Goal: Task Accomplishment & Management: Manage account settings

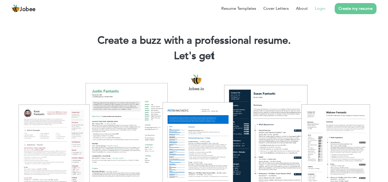
click at [319, 10] on link "Login" at bounding box center [320, 8] width 11 height 6
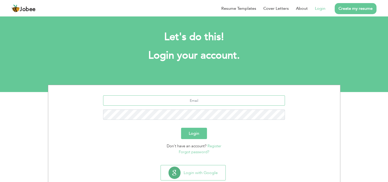
click at [217, 102] on input "text" at bounding box center [194, 100] width 182 height 10
type input "najam05@yahoo.com"
click at [181, 127] on button "Login" at bounding box center [194, 132] width 26 height 11
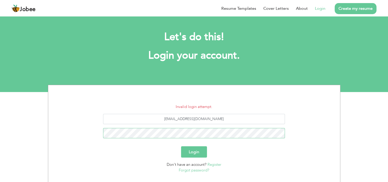
click at [181, 146] on button "Login" at bounding box center [194, 151] width 26 height 11
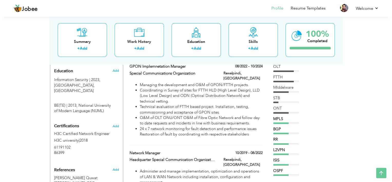
scroll to position [204, 0]
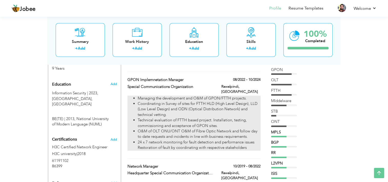
drag, startPoint x: 249, startPoint y: 138, endPoint x: 185, endPoint y: 132, distance: 64.9
click at [185, 139] on li "24 x 7 network monitoring for fault detection and performance issues Restoratio…" at bounding box center [199, 144] width 123 height 11
type input "GPON Implemnetation Manager"
type input "Special Communications Organization"
type input "08/2022"
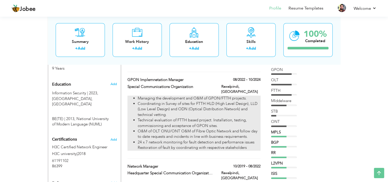
type input "10/2024"
type input "Pakistan"
type input "Rawalpindi"
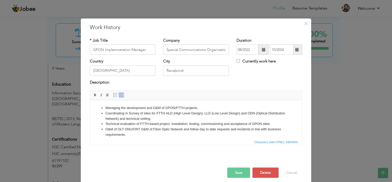
scroll to position [14, 0]
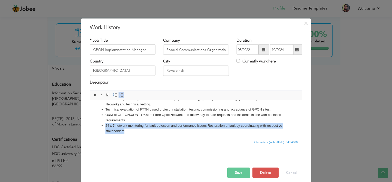
drag, startPoint x: 131, startPoint y: 134, endPoint x: 105, endPoint y: 127, distance: 26.7
click at [105, 127] on html "Managing the development and O&M of GPON/FTTH projects. Coordinating in Survey …" at bounding box center [196, 112] width 212 height 53
copy li "24 x 7 network monitoring for fault detection and performance issues Restoratio…"
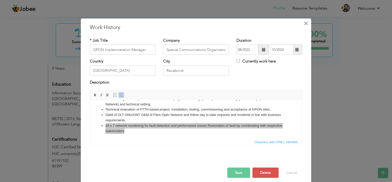
click at [304, 23] on span "×" at bounding box center [306, 23] width 4 height 9
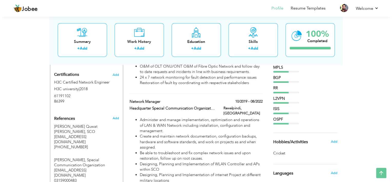
scroll to position [269, 0]
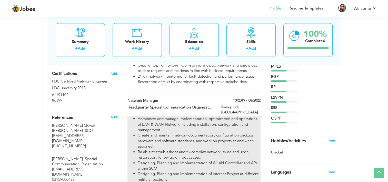
click at [214, 132] on li "Create and maintain network documentation, configuration backups, hardware and …" at bounding box center [199, 140] width 123 height 16
type input "Network Manager"
type input "Headquarter Special Communication Organization"
type input "10/2019"
type input "08/2022"
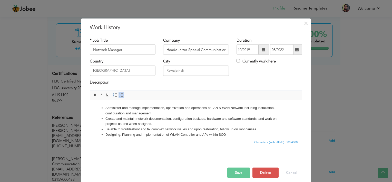
click at [264, 129] on li "Be able to troubleshoot and fix complex network issues and upon restoration, fo…" at bounding box center [195, 128] width 181 height 5
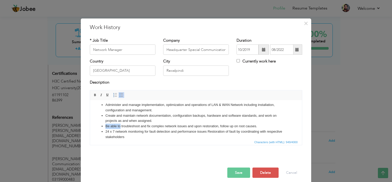
drag, startPoint x: 120, startPoint y: 126, endPoint x: 106, endPoint y: 126, distance: 13.8
click at [106, 126] on li "Be able to troubleshoot and fix complex network issues and upon restoration, fo…" at bounding box center [195, 125] width 181 height 5
click at [107, 126] on li "troubleshoot and fix complex network issues and upon restoration, follow up on …" at bounding box center [195, 125] width 181 height 5
drag, startPoint x: 242, startPoint y: 125, endPoint x: 105, endPoint y: 126, distance: 137.2
click at [105, 126] on ul "Administer and manage implementation, optimization and operations of LAN & WAN …" at bounding box center [196, 134] width 202 height 64
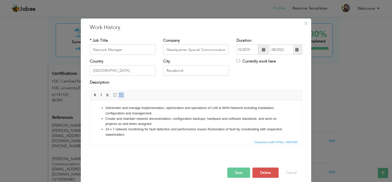
scroll to position [30, 0]
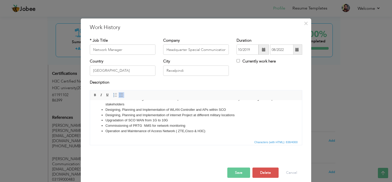
drag, startPoint x: 299, startPoint y: 128, endPoint x: 385, endPoint y: 239, distance: 140.6
click at [295, 49] on span at bounding box center [297, 50] width 4 height 4
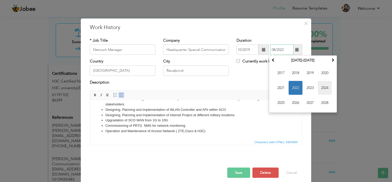
click at [322, 89] on span "2024" at bounding box center [325, 88] width 14 height 14
click at [291, 104] on span "Oct" at bounding box center [295, 103] width 14 height 14
type input "10/2024"
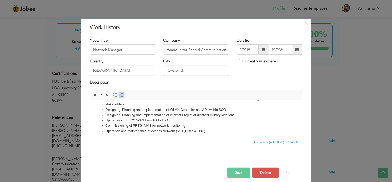
click at [238, 171] on button "Save" at bounding box center [238, 172] width 23 height 10
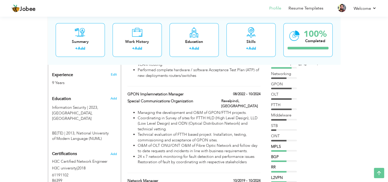
scroll to position [194, 0]
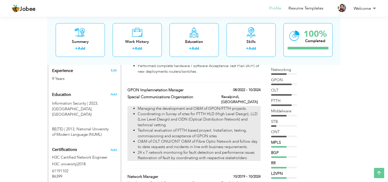
click at [194, 114] on li "Coordinating in Survey of sites for FTTH HLD (High Level Design), LLD (Low Leve…" at bounding box center [199, 119] width 123 height 16
type input "GPON Implemnetation Manager"
type input "Special Communications Organization"
type input "08/2022"
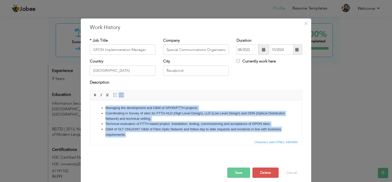
drag, startPoint x: 178, startPoint y: 134, endPoint x: 62, endPoint y: 89, distance: 124.7
click at [90, 100] on html "Managing the development and O&M of GPON/FTTH projects. Coordinating in Survey …" at bounding box center [196, 126] width 212 height 53
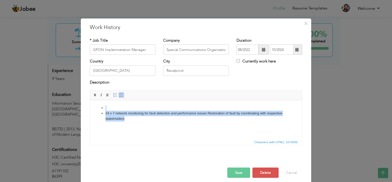
drag, startPoint x: 130, startPoint y: 122, endPoint x: 80, endPoint y: 101, distance: 54.5
click at [90, 101] on html "24 x 7 network monitoring for fault detection and performance issues Restoratio…" at bounding box center [196, 113] width 212 height 26
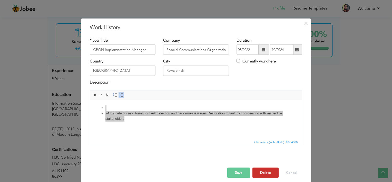
click at [257, 170] on button "Delete" at bounding box center [265, 172] width 26 height 10
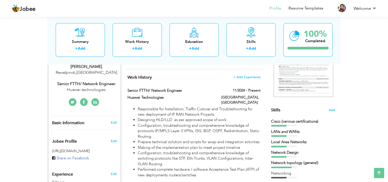
scroll to position [91, 0]
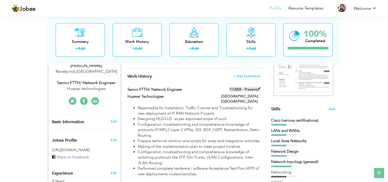
click at [257, 89] on span at bounding box center [259, 89] width 4 height 4
type input "Senior FTTH/ Network Engineer"
type input "Huawei Technologies"
type input "11/2024"
type input "Islamabad"
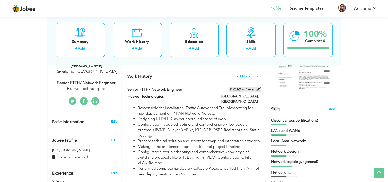
checkbox input "true"
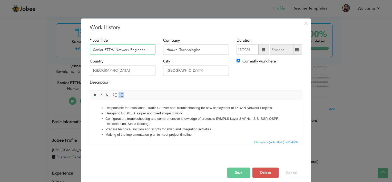
drag, startPoint x: 113, startPoint y: 48, endPoint x: 102, endPoint y: 48, distance: 10.5
click at [102, 48] on input "Senior FTTH/ Network Engineer" at bounding box center [123, 49] width 66 height 10
type input "Senior Network Engineer"
click at [234, 174] on button "Save" at bounding box center [238, 172] width 23 height 10
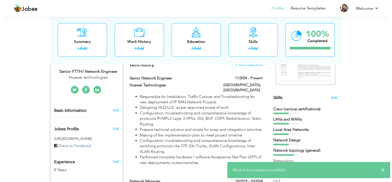
scroll to position [100, 0]
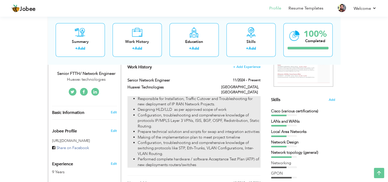
click at [235, 96] on li "Responsible for Installation, Traffic Cutover and Troubleshooting for new deplo…" at bounding box center [199, 101] width 123 height 11
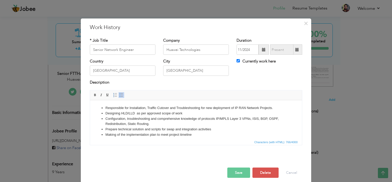
click at [106, 107] on li "Responsible for Installation, Traffic Cutover and Troubleshooting for new deplo…" at bounding box center [195, 107] width 181 height 5
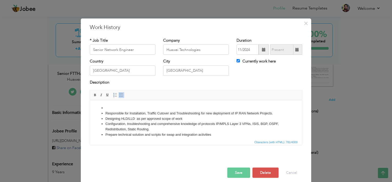
click at [106, 107] on li at bounding box center [195, 107] width 181 height 5
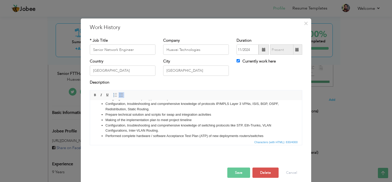
scroll to position [19, 0]
click at [244, 126] on li "Configuration, troubleshooting and comprehensive knowledge of switching protoco…" at bounding box center [195, 129] width 181 height 11
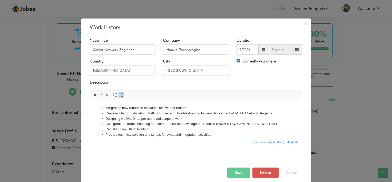
click at [178, 113] on li "Responsible for Installation, Traffic Cutover and Troubleshooting for new deplo…" at bounding box center [195, 112] width 181 height 5
click at [148, 113] on li "Responsible for Installation, Traffic Cutover and t roubleshooting for new depl…" at bounding box center [195, 112] width 181 height 5
click at [233, 170] on button "Save" at bounding box center [238, 172] width 23 height 10
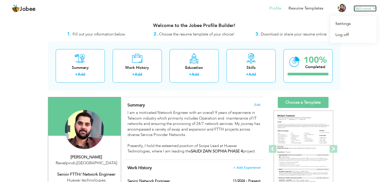
click at [374, 8] on link "Welcome" at bounding box center [365, 8] width 23 height 6
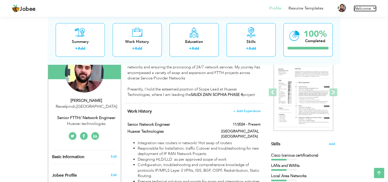
scroll to position [57, 0]
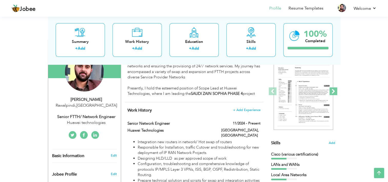
click at [331, 93] on span at bounding box center [333, 91] width 8 height 8
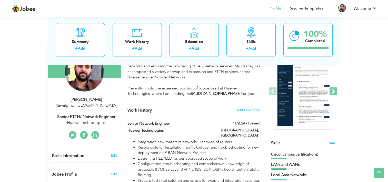
click at [331, 93] on span at bounding box center [333, 91] width 8 height 8
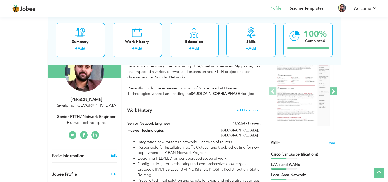
click at [330, 93] on span at bounding box center [333, 91] width 8 height 8
click at [329, 94] on span at bounding box center [333, 91] width 8 height 8
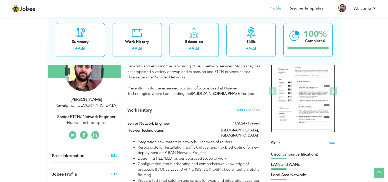
click at [312, 114] on img at bounding box center [303, 91] width 59 height 77
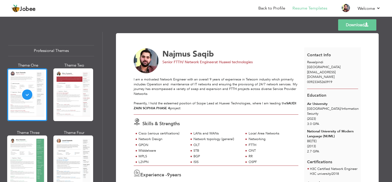
click at [338, 25] on link "Download" at bounding box center [357, 24] width 38 height 11
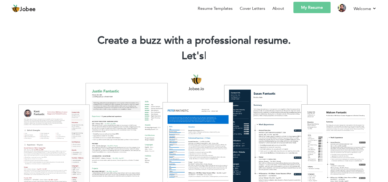
click at [313, 6] on link "My Resume" at bounding box center [311, 7] width 37 height 11
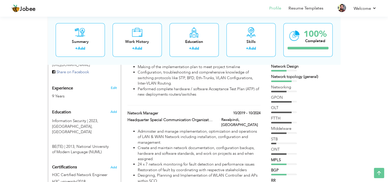
scroll to position [161, 0]
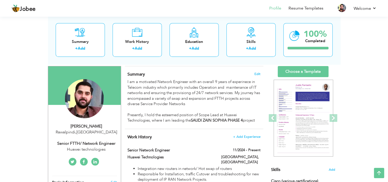
scroll to position [33, 0]
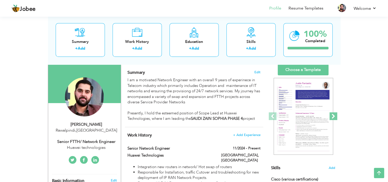
click at [331, 114] on span at bounding box center [333, 116] width 8 height 8
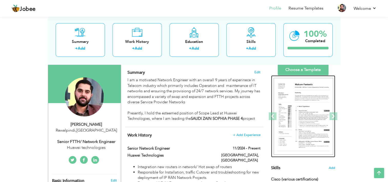
click at [288, 109] on img at bounding box center [303, 116] width 59 height 77
